Goal: Transaction & Acquisition: Subscribe to service/newsletter

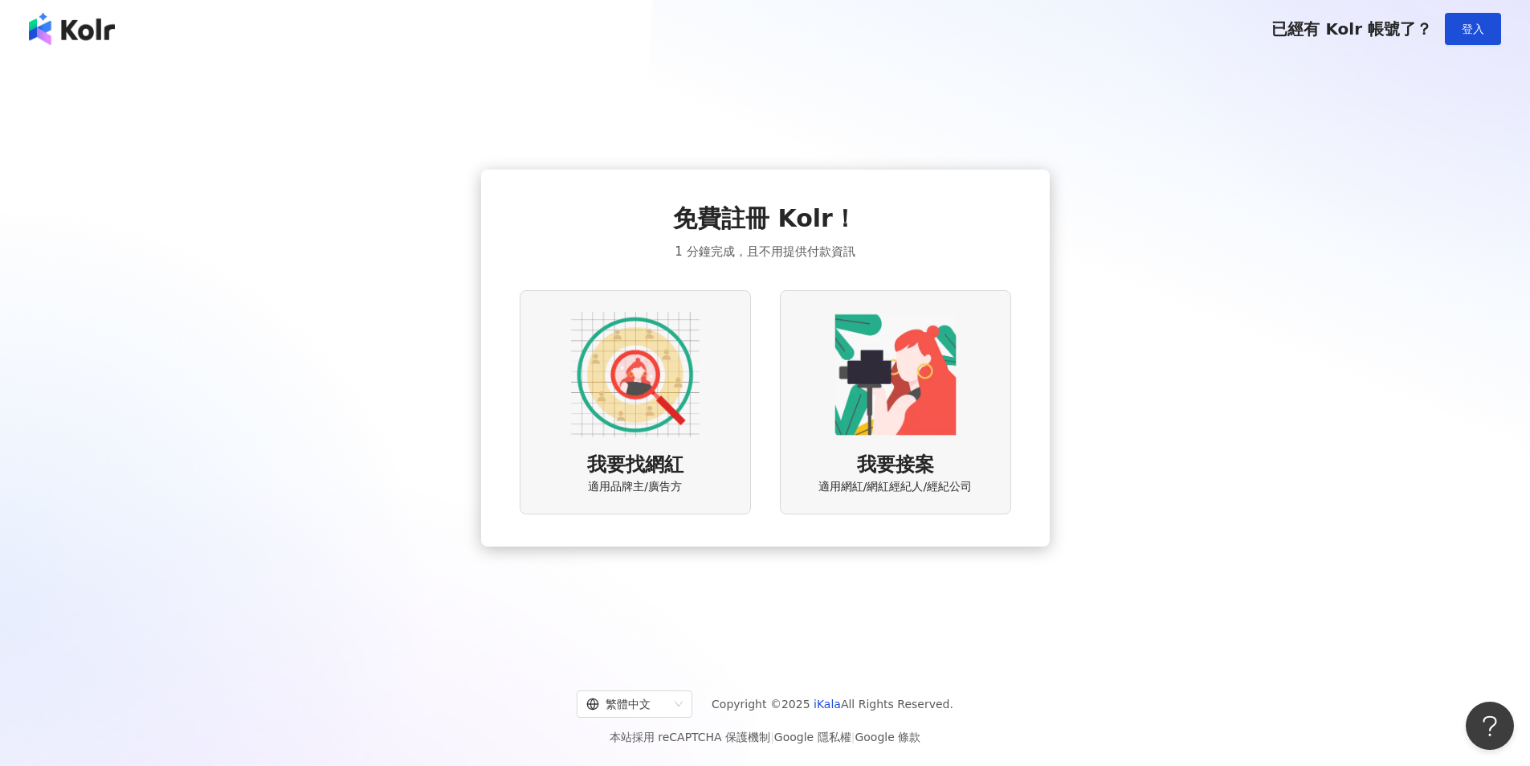
click at [1170, 357] on div "免費註冊 Kolr！ 1 分鐘完成，且不用提供付款資訊 我要找網紅 適用品牌主/廣告方 我要接案 適用網紅/網紅經紀人/經紀公司" at bounding box center [765, 358] width 1492 height 574
click at [649, 391] on img at bounding box center [635, 374] width 129 height 129
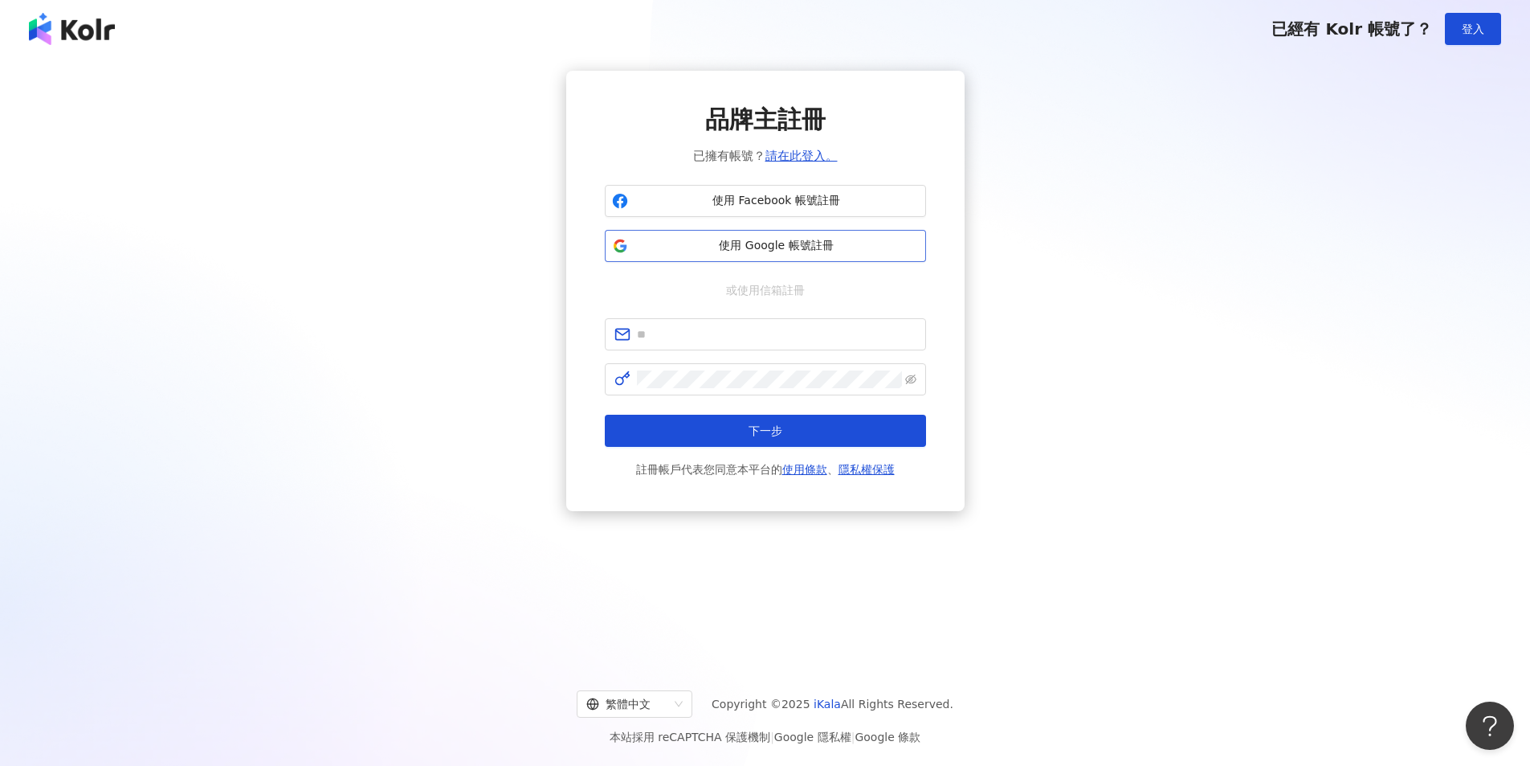
click at [795, 235] on button "使用 Google 帳號註冊" at bounding box center [765, 246] width 321 height 32
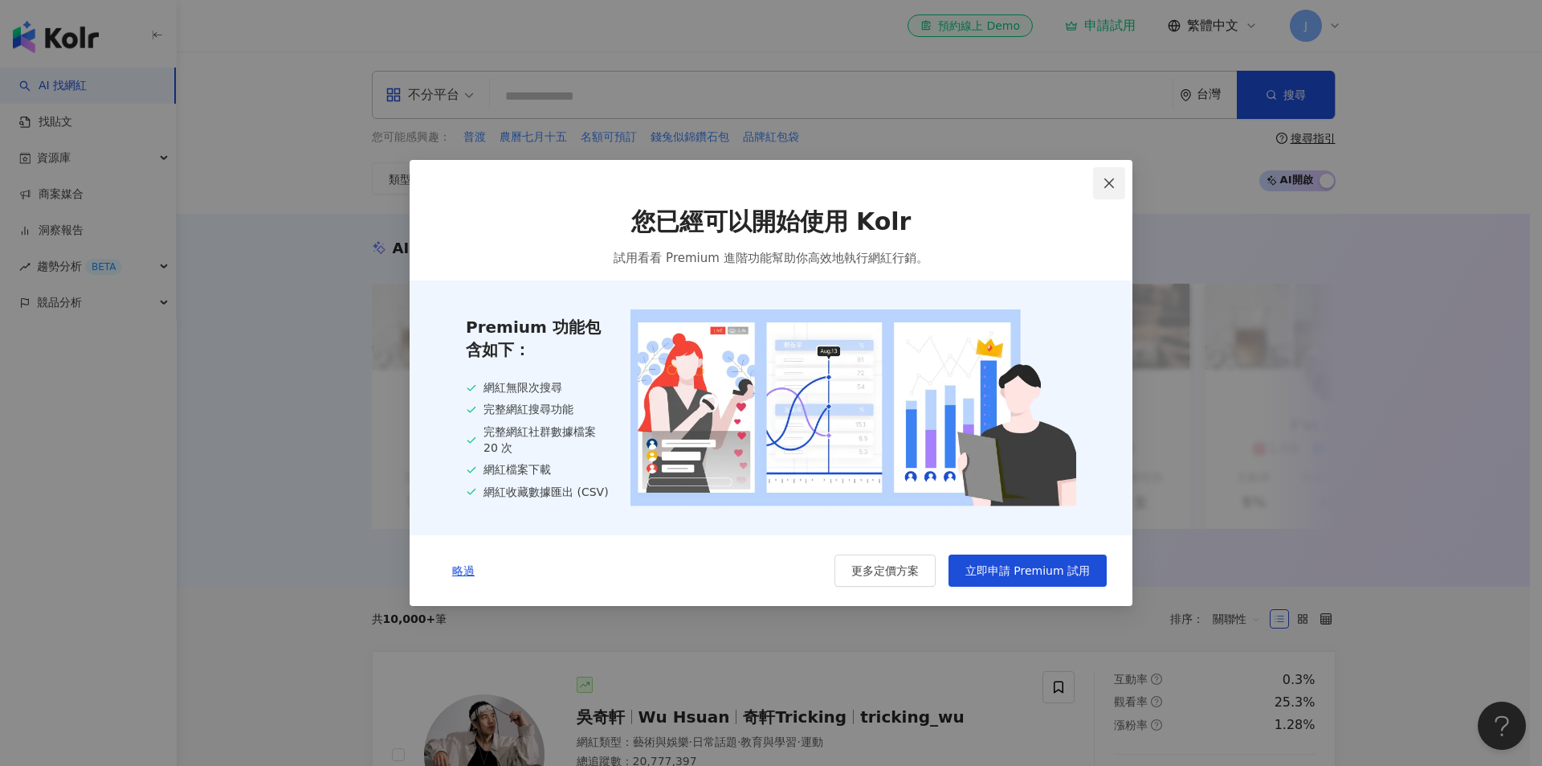
click at [1098, 180] on span "Close" at bounding box center [1109, 183] width 32 height 13
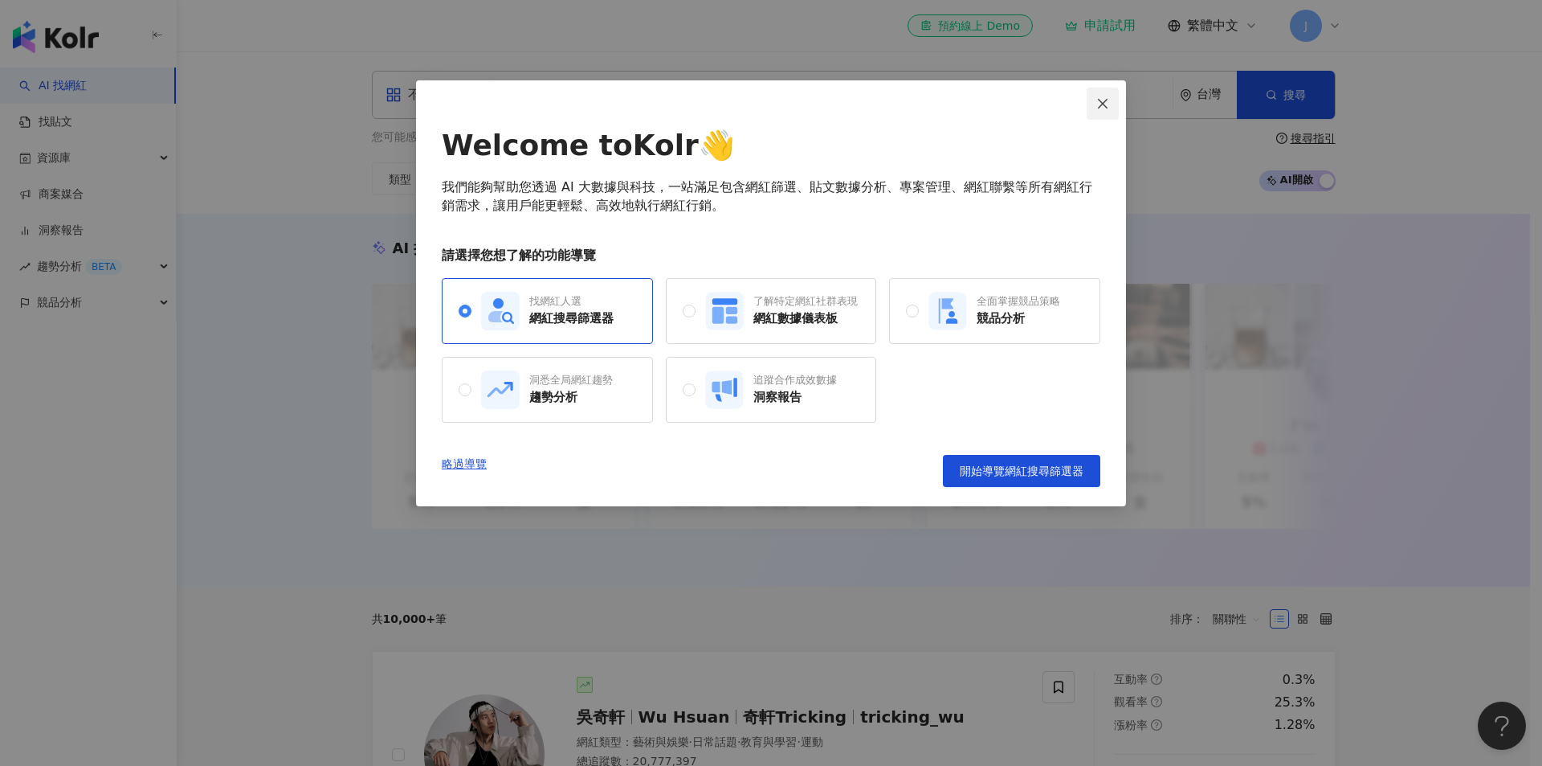
click at [1105, 97] on icon "close" at bounding box center [1102, 103] width 13 height 13
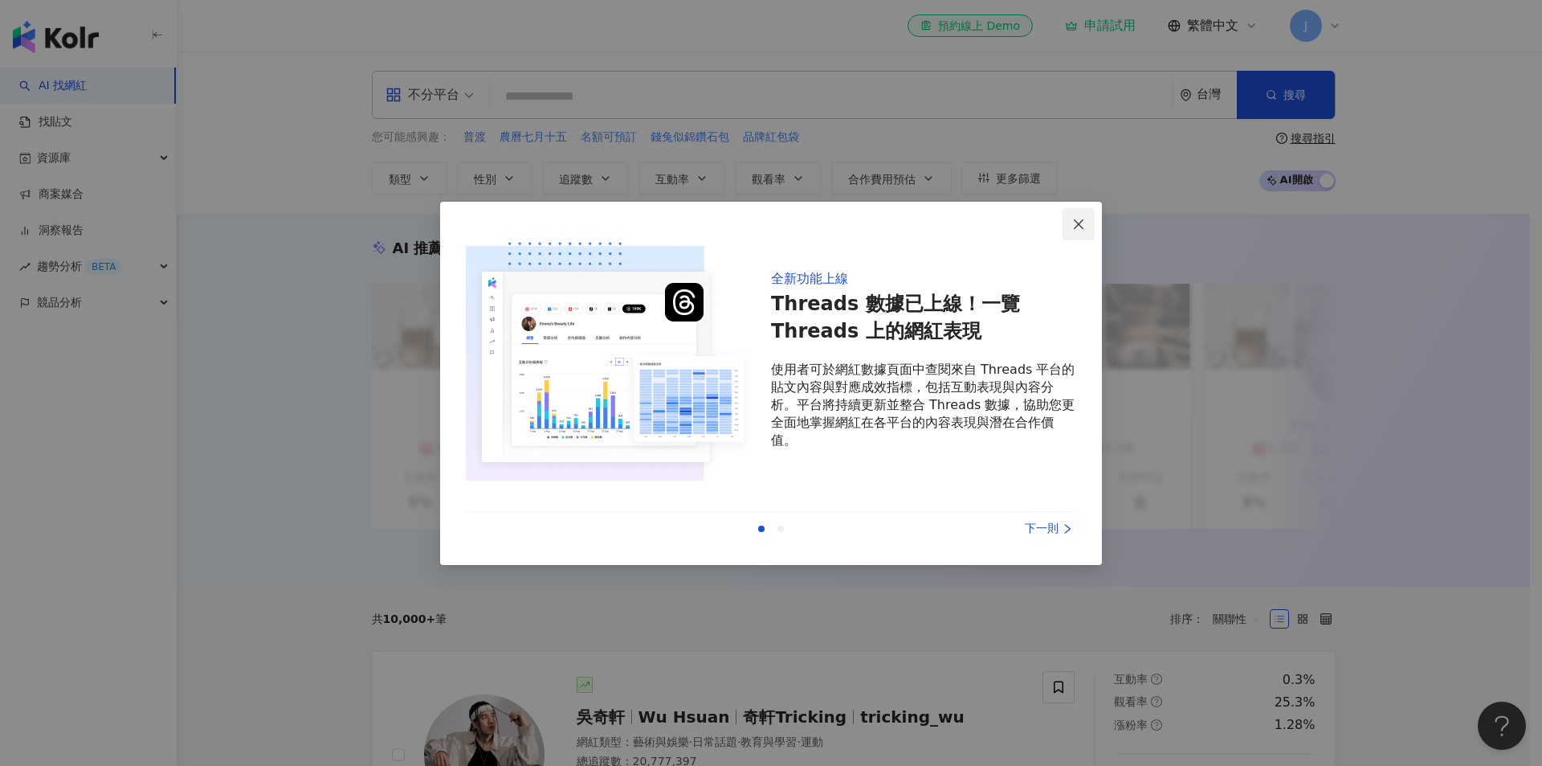
click at [1083, 223] on icon "close" at bounding box center [1078, 224] width 13 height 13
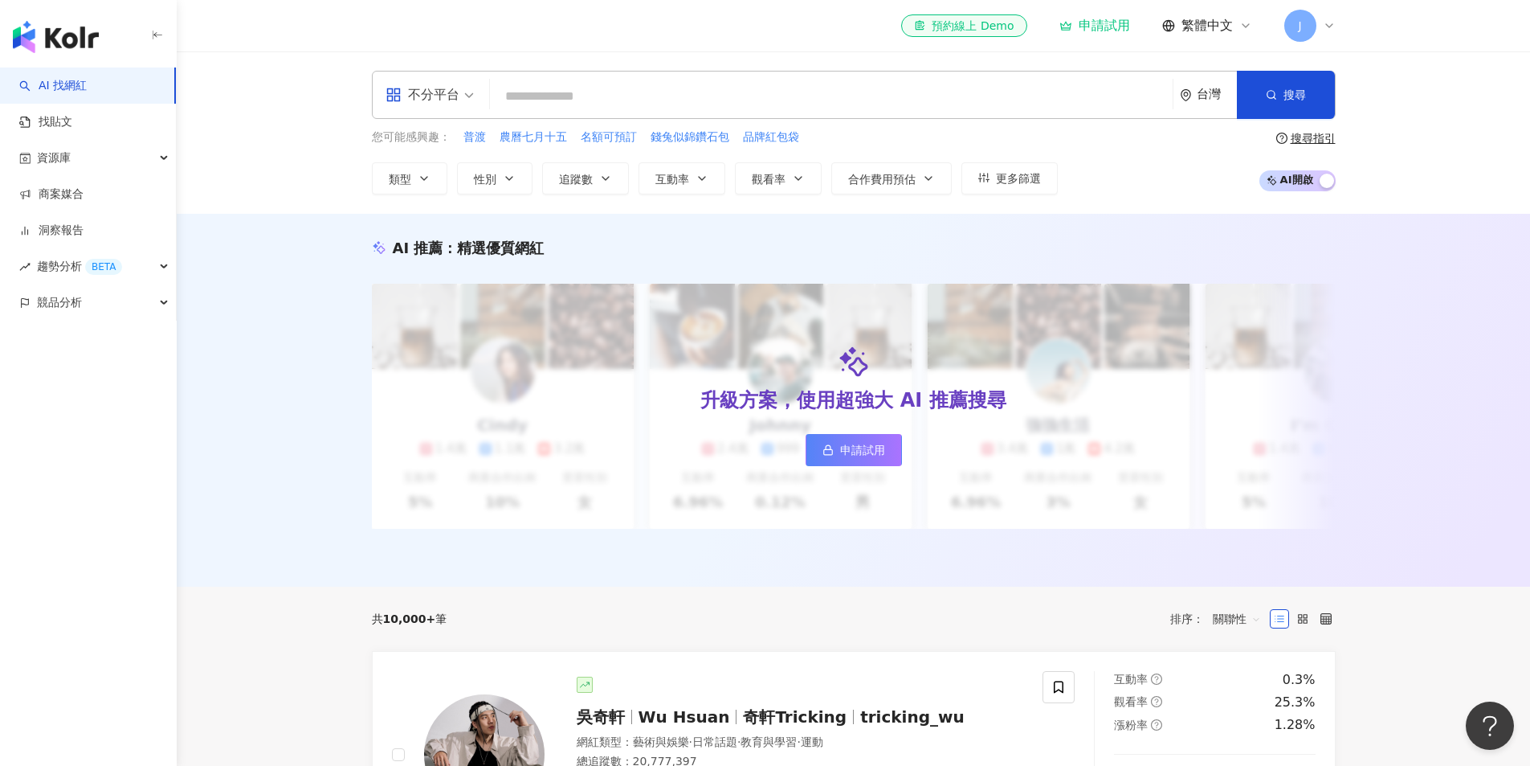
drag, startPoint x: 100, startPoint y: 43, endPoint x: 59, endPoint y: 38, distance: 42.1
click at [59, 38] on div "button" at bounding box center [88, 33] width 177 height 67
click at [819, 459] on link "申請試用" at bounding box center [854, 450] width 96 height 32
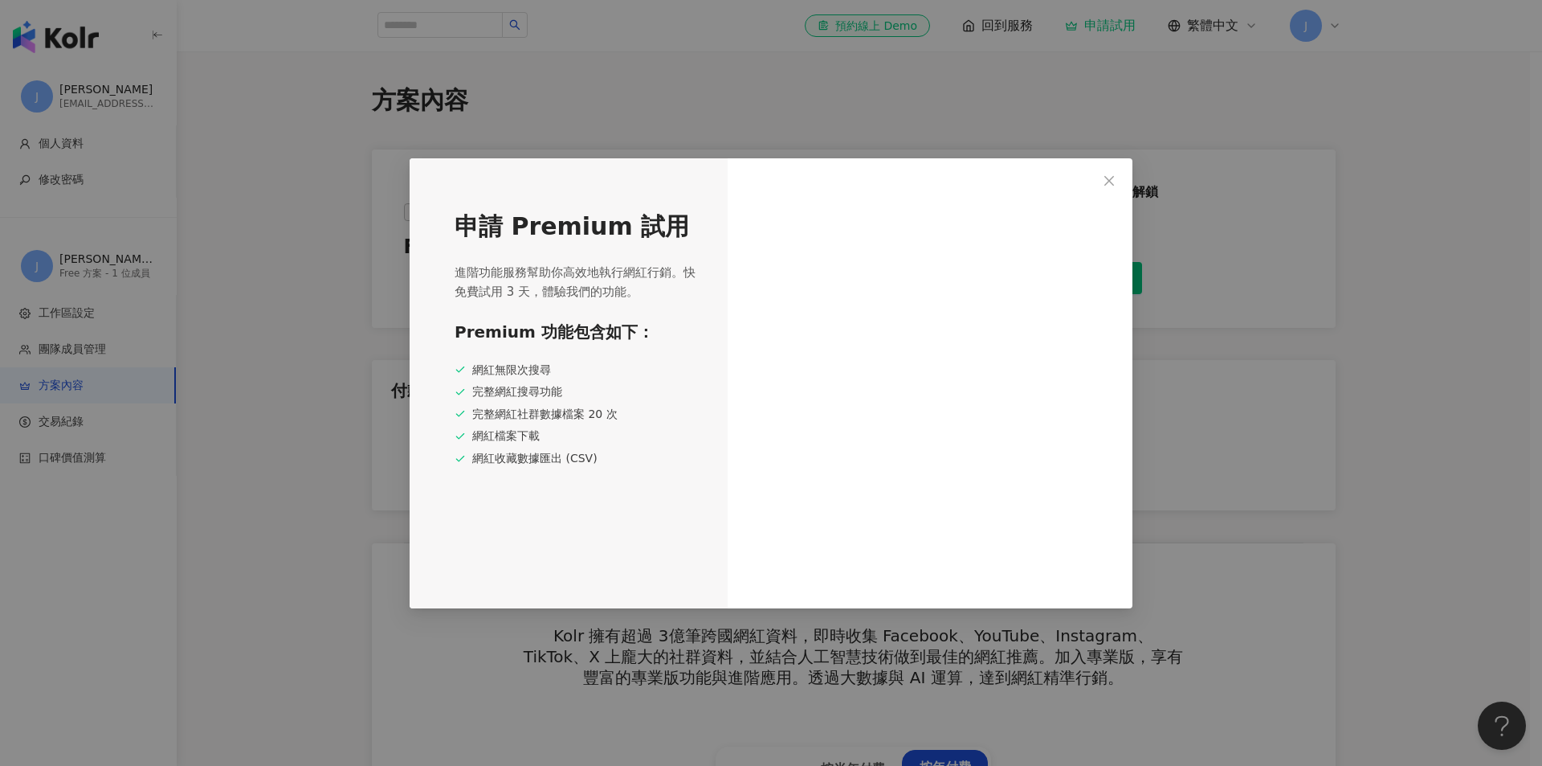
click at [1089, 178] on div at bounding box center [930, 383] width 405 height 450
click at [1101, 178] on span "Close" at bounding box center [1109, 180] width 32 height 13
